Goal: Check status: Check status

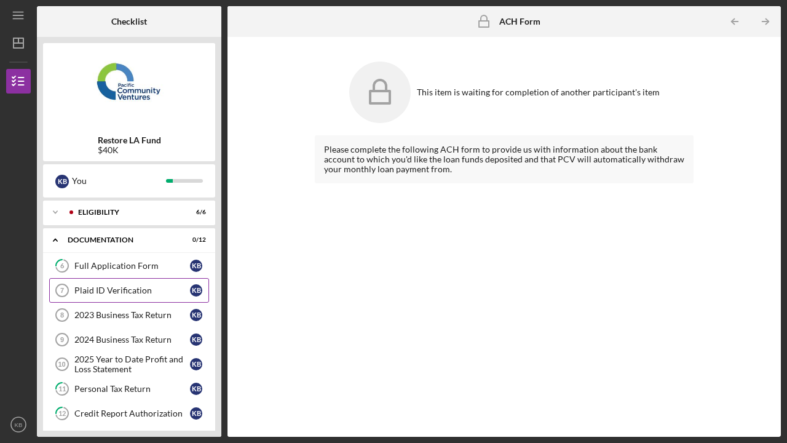
click at [165, 282] on link "Plaid ID Verification 7 Plaid ID Verification K B" at bounding box center [129, 290] width 160 height 25
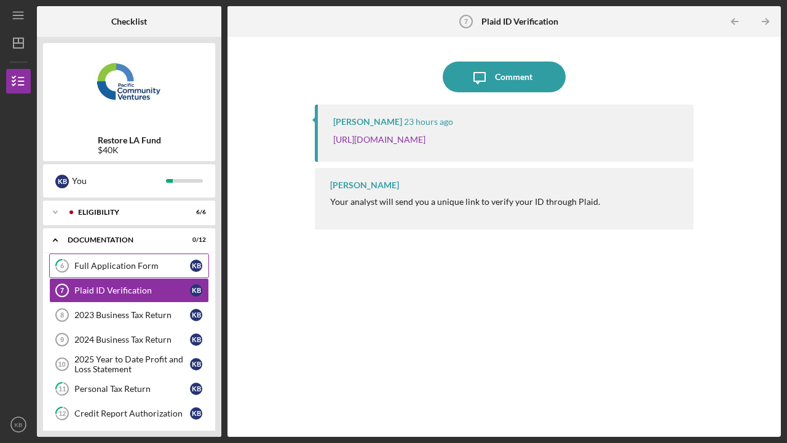
click at [165, 266] on div "Full Application Form" at bounding box center [132, 266] width 116 height 10
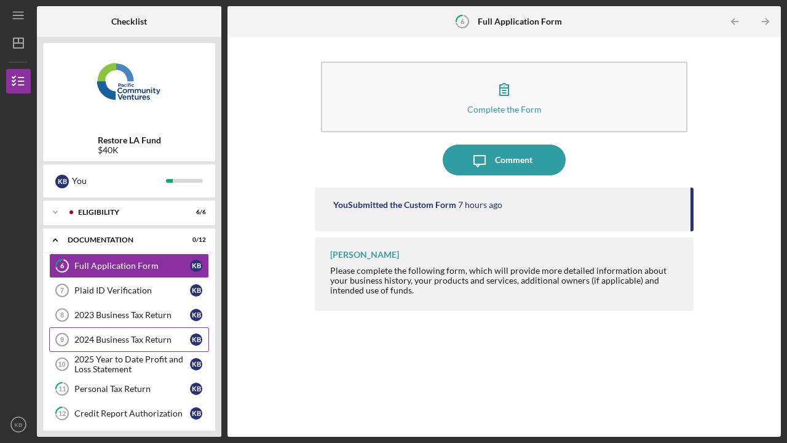
click at [155, 337] on div "2024 Business Tax Return" at bounding box center [132, 339] width 116 height 10
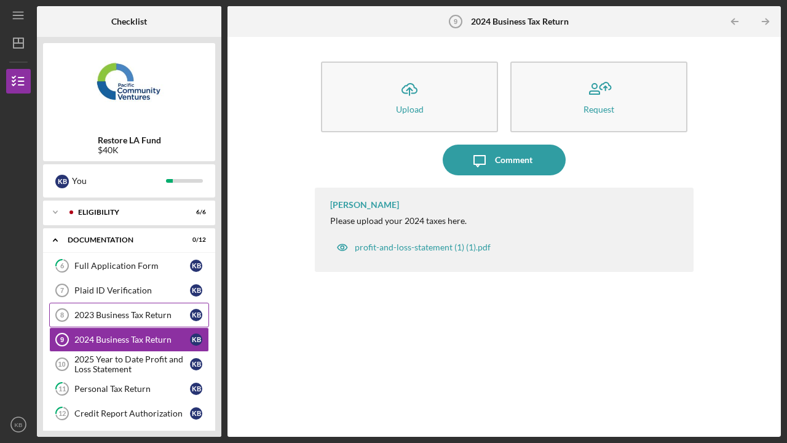
click at [156, 315] on div "2023 Business Tax Return" at bounding box center [132, 315] width 116 height 10
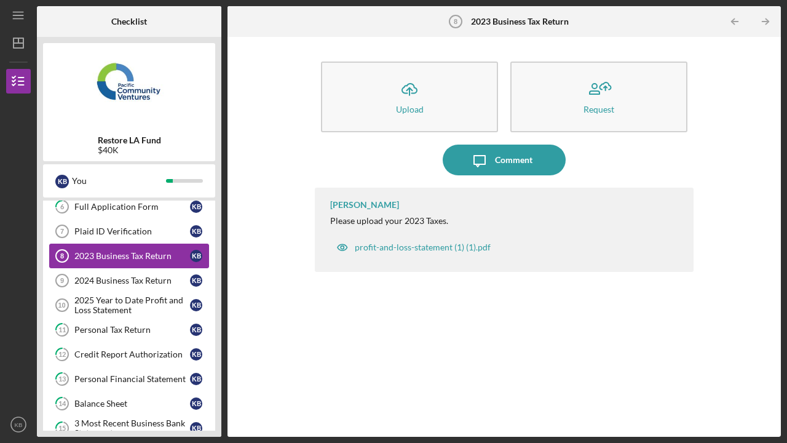
scroll to position [61, 0]
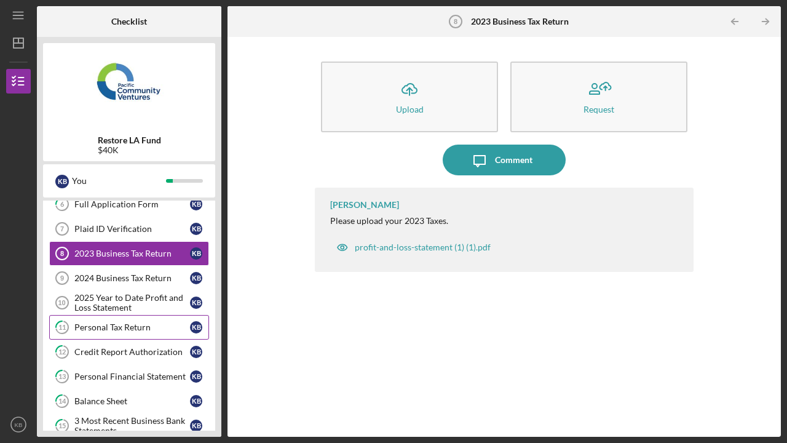
click at [146, 322] on div "Personal Tax Return" at bounding box center [132, 327] width 116 height 10
